Goal: Information Seeking & Learning: Learn about a topic

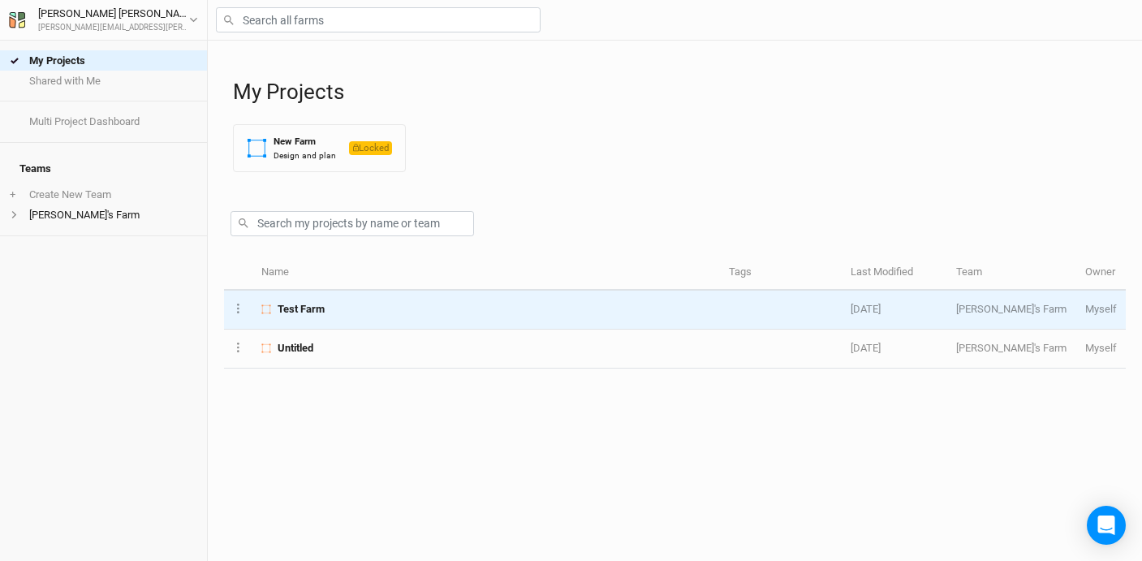
click at [314, 317] on td "Test Farm" at bounding box center [486, 310] width 468 height 39
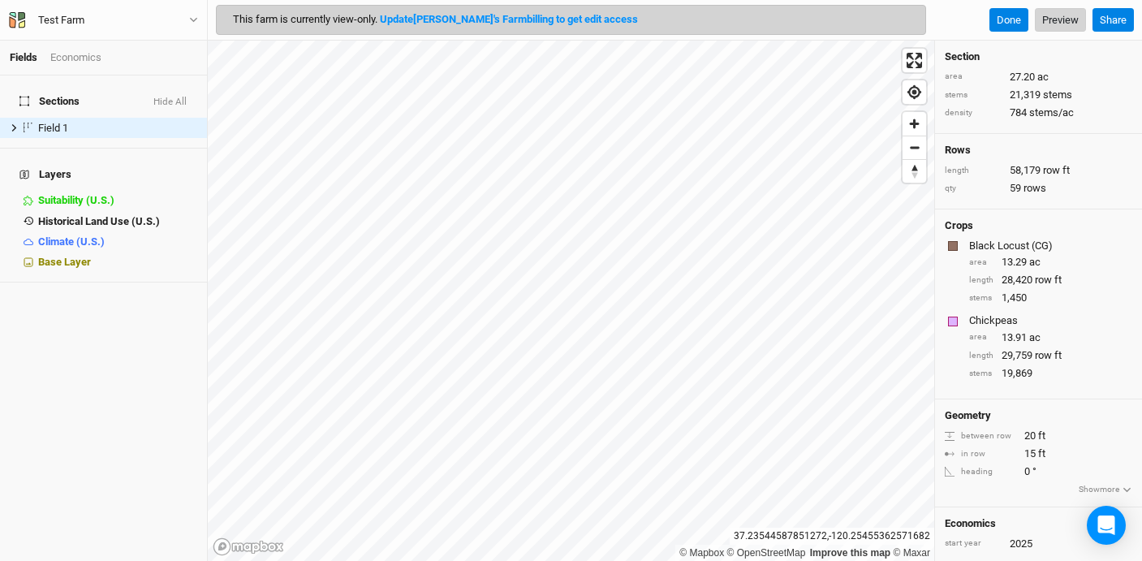
click at [1056, 23] on link "Preview" at bounding box center [1060, 20] width 51 height 24
click at [71, 58] on div "Economics" at bounding box center [75, 57] width 51 height 15
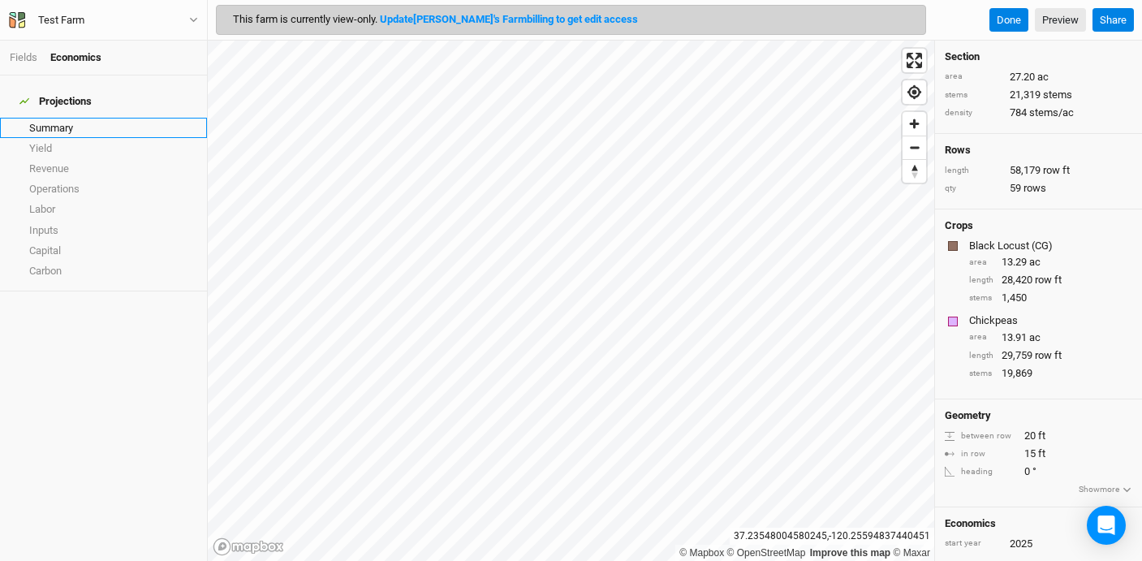
click at [68, 119] on link "Summary" at bounding box center [103, 128] width 207 height 20
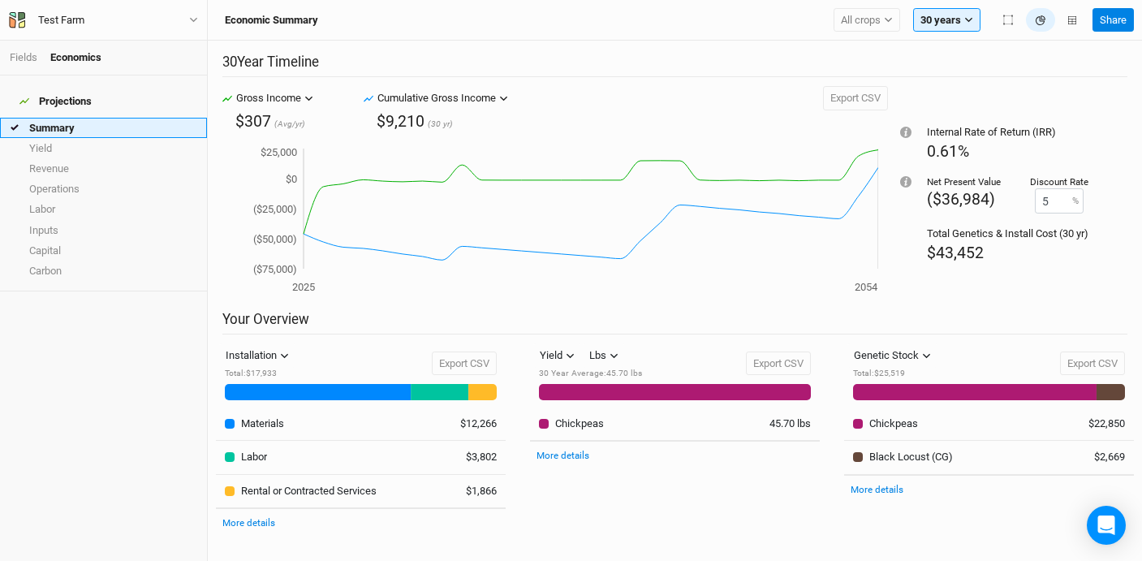
click at [107, 127] on link "Summary" at bounding box center [103, 128] width 207 height 20
click at [110, 140] on link "Yield" at bounding box center [103, 148] width 207 height 20
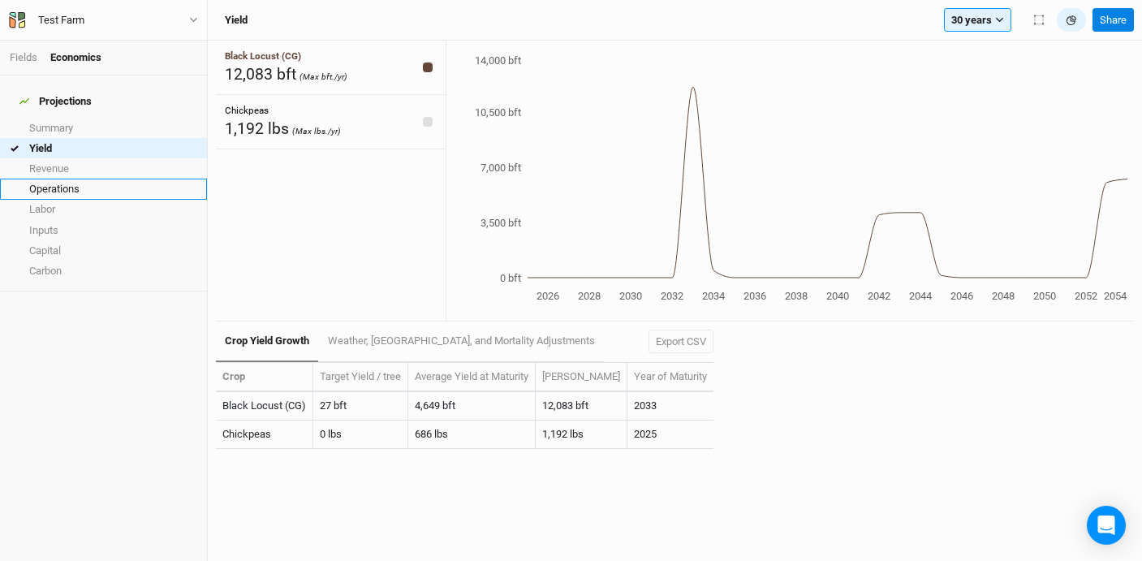
click at [114, 179] on link "Operations" at bounding box center [103, 189] width 207 height 20
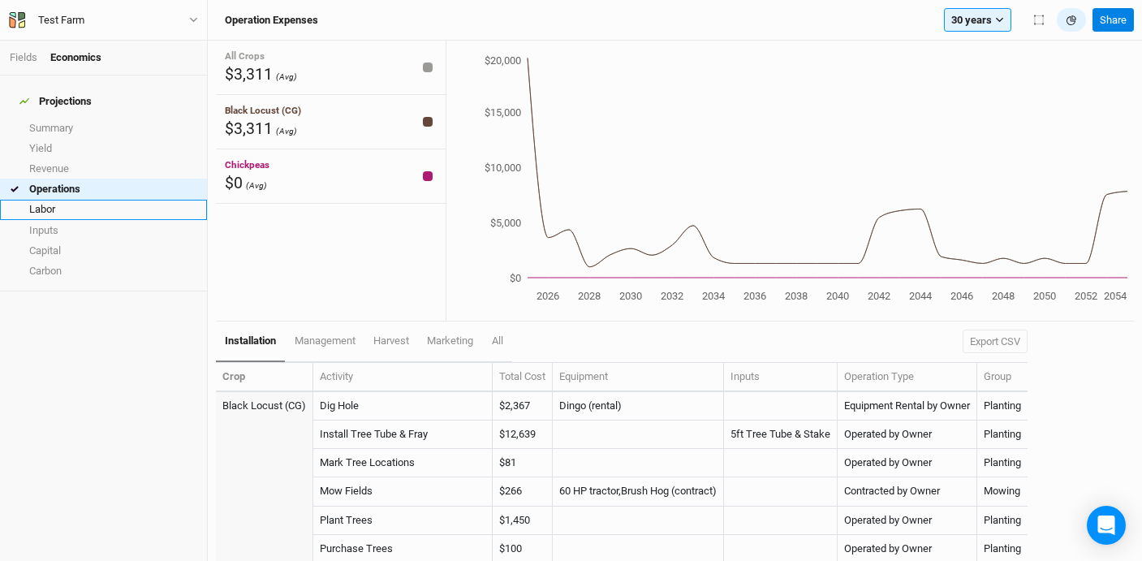
click at [118, 200] on link "Labor" at bounding box center [103, 210] width 207 height 20
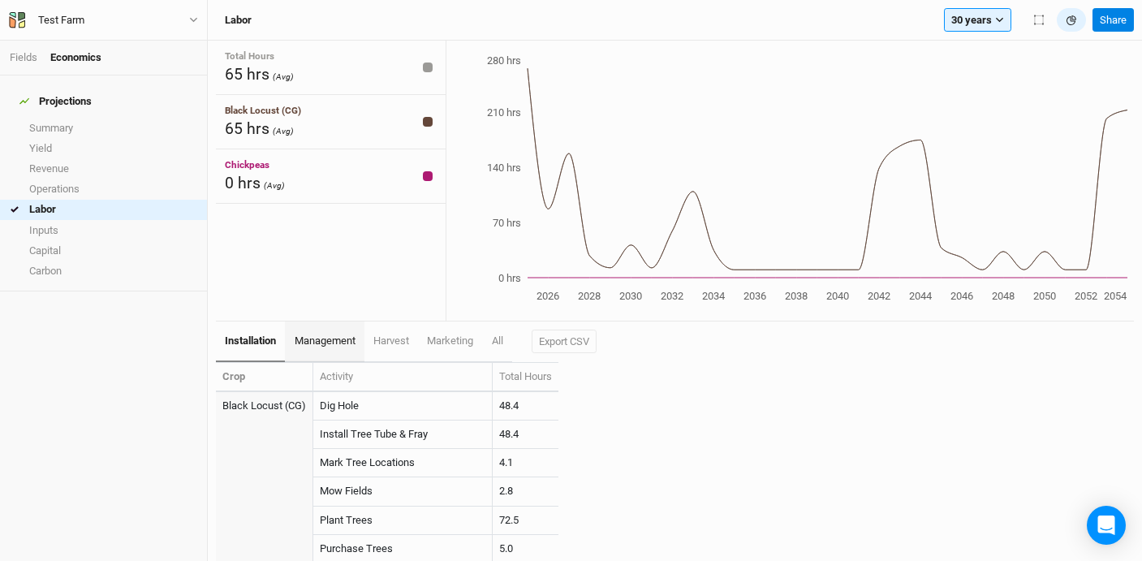
click at [324, 345] on span "management" at bounding box center [325, 340] width 61 height 12
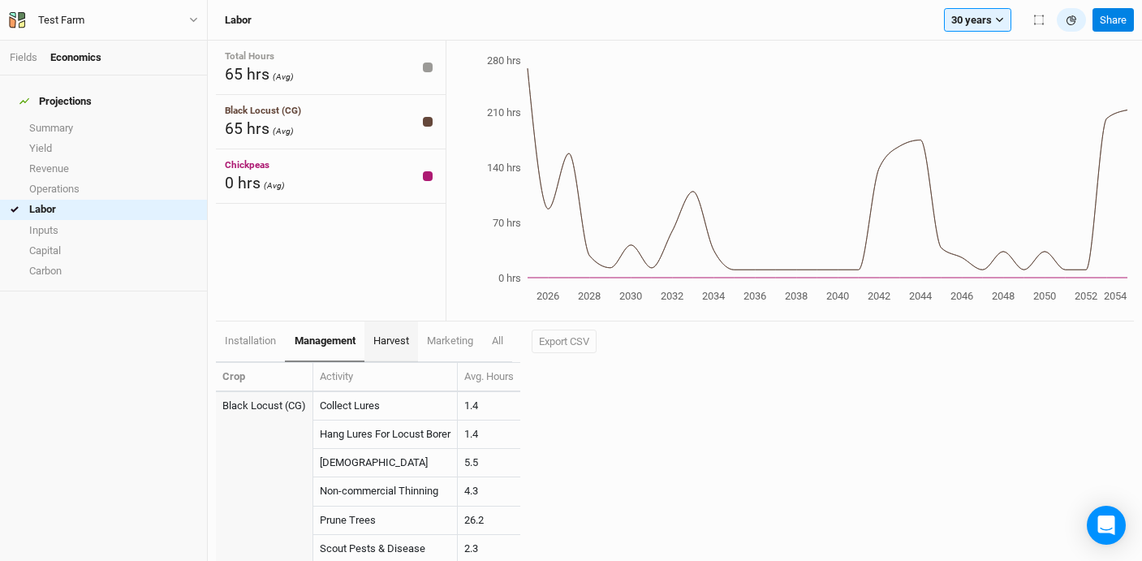
click at [392, 353] on link "harvest" at bounding box center [391, 341] width 54 height 41
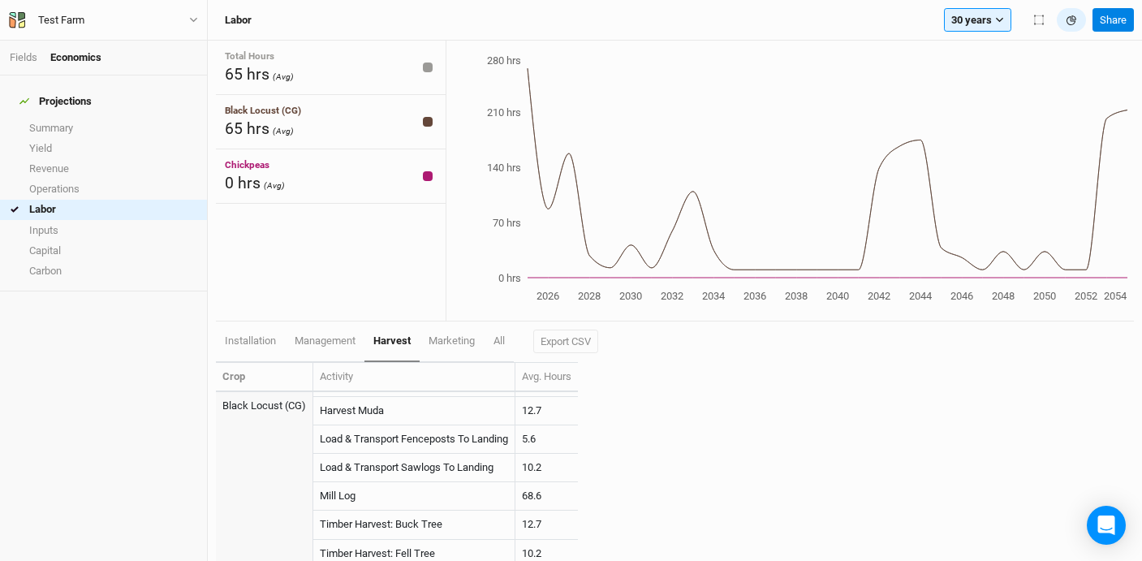
scroll to position [116, 0]
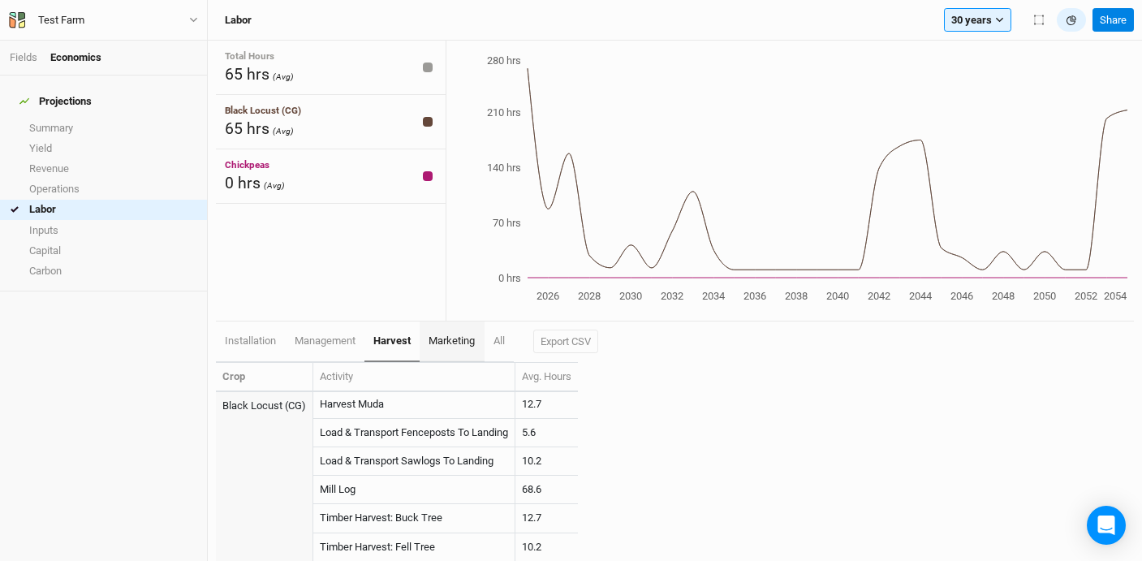
click at [445, 346] on span "marketing" at bounding box center [452, 340] width 46 height 12
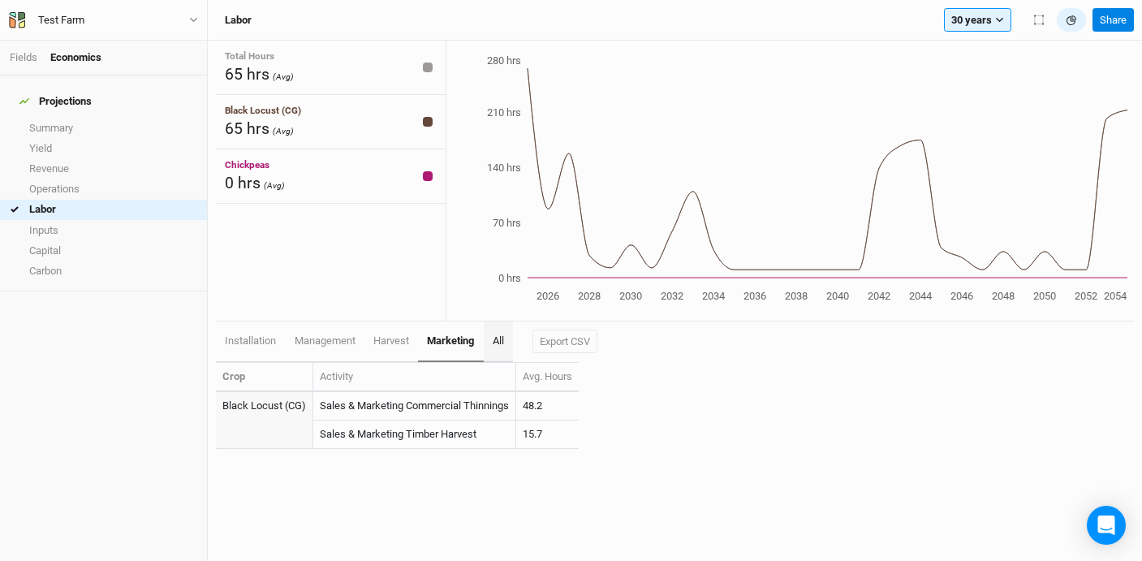
click at [494, 342] on link "All" at bounding box center [498, 341] width 29 height 41
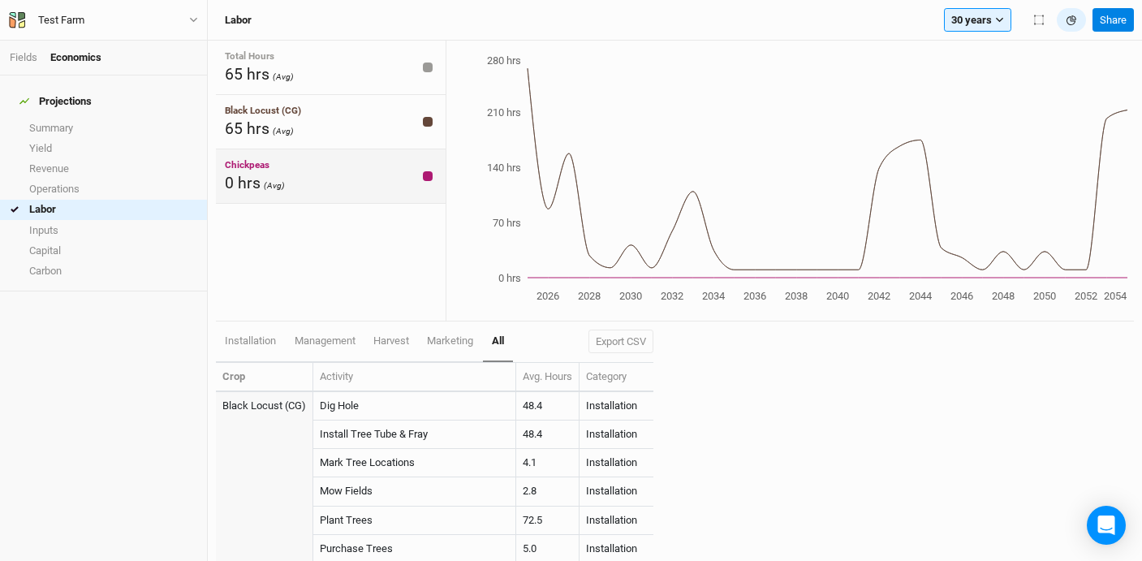
click at [248, 175] on span "0 hrs" at bounding box center [243, 183] width 36 height 19
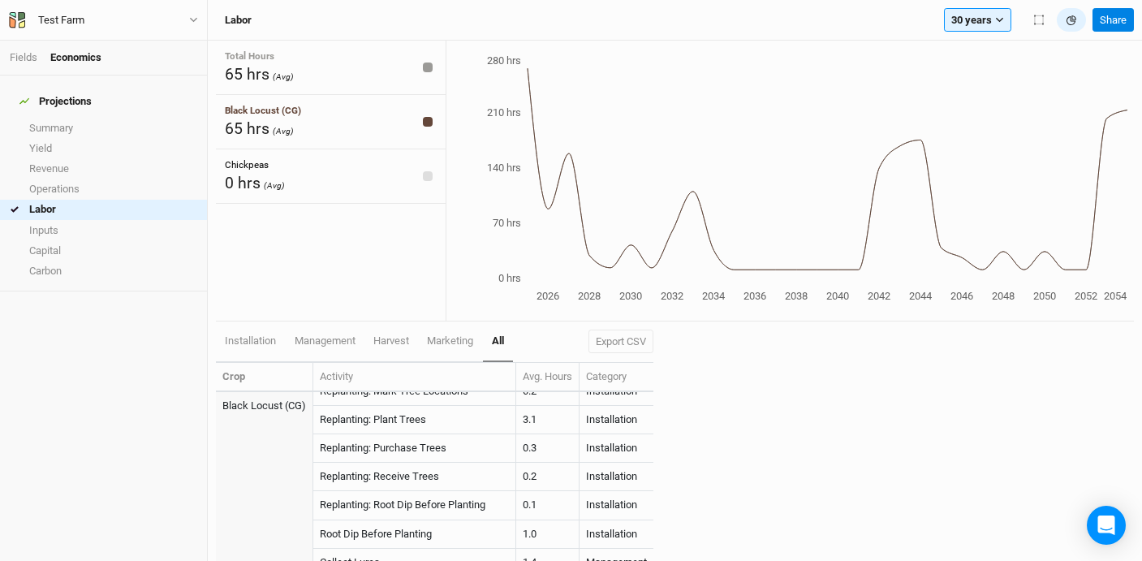
scroll to position [386, 0]
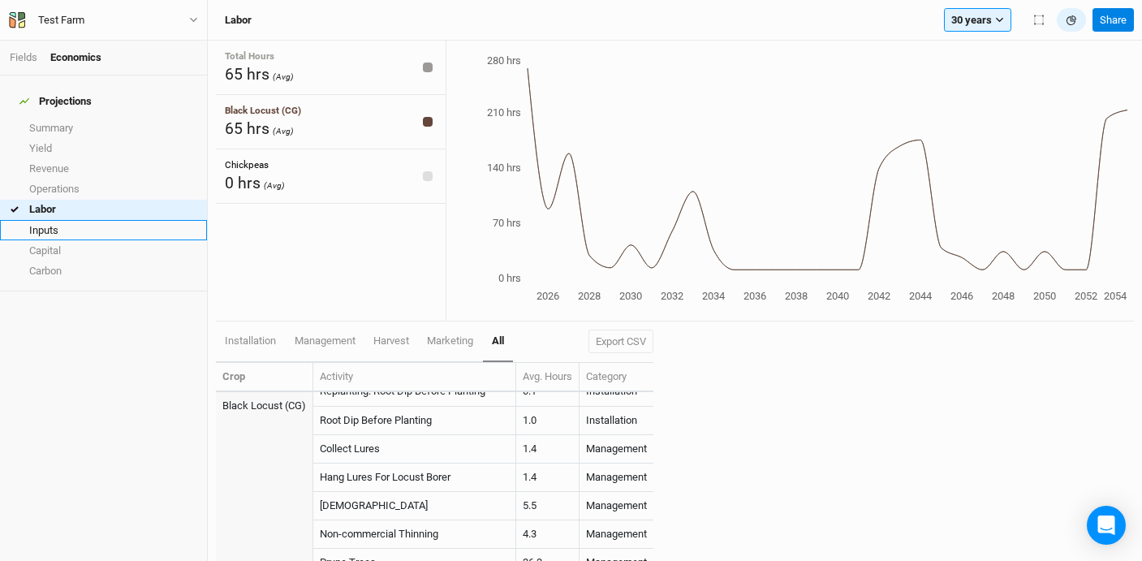
click at [152, 220] on link "Inputs" at bounding box center [103, 230] width 207 height 20
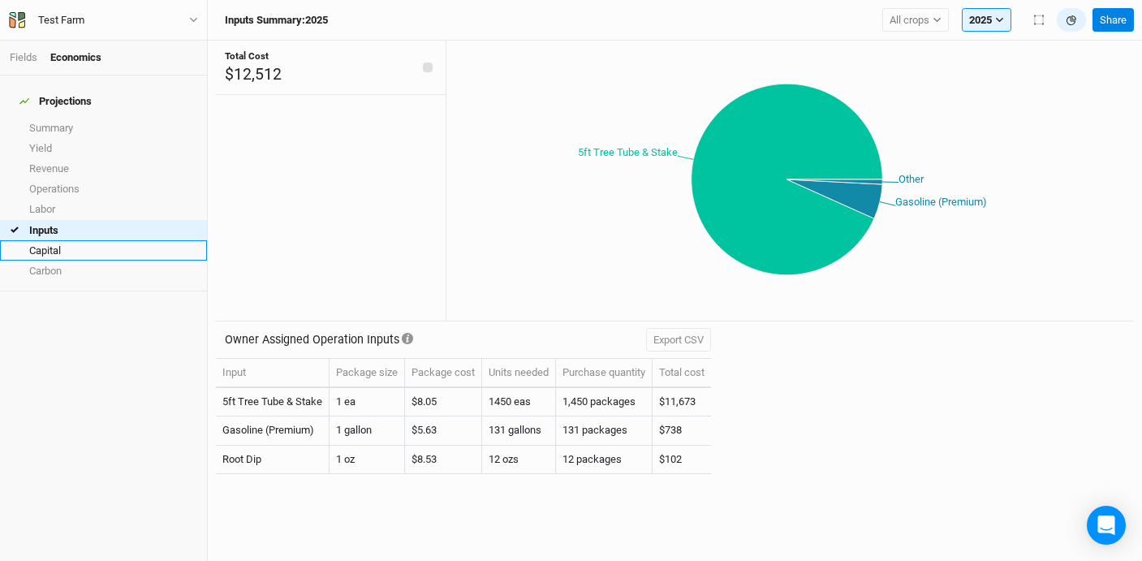
click at [154, 240] on link "Capital" at bounding box center [103, 250] width 207 height 20
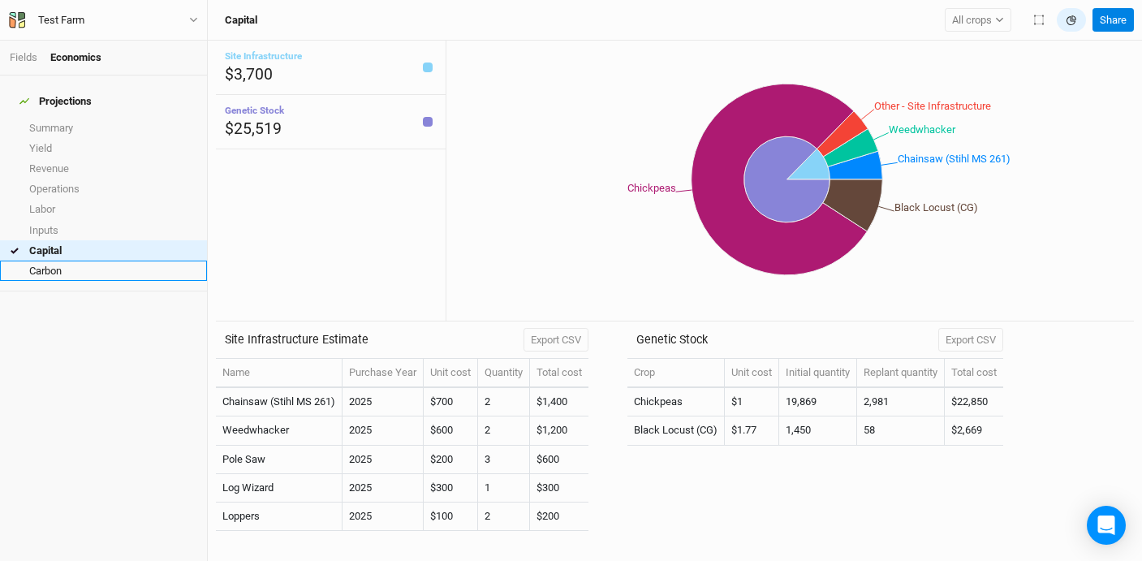
click at [106, 261] on link "Carbon" at bounding box center [103, 271] width 207 height 20
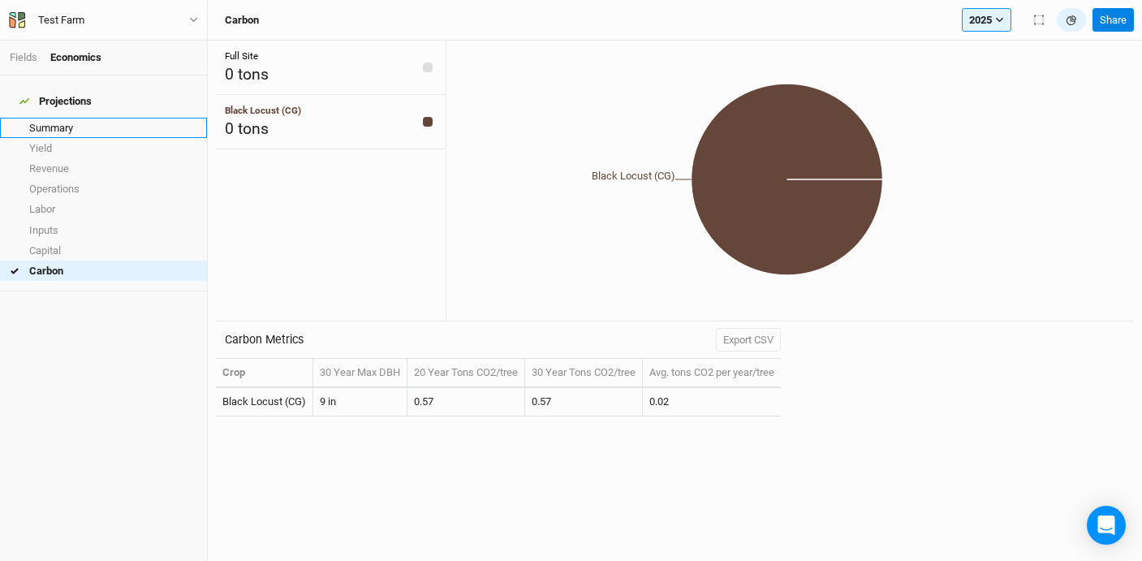
click at [56, 118] on link "Summary" at bounding box center [103, 128] width 207 height 20
